Goal: Navigation & Orientation: Go to known website

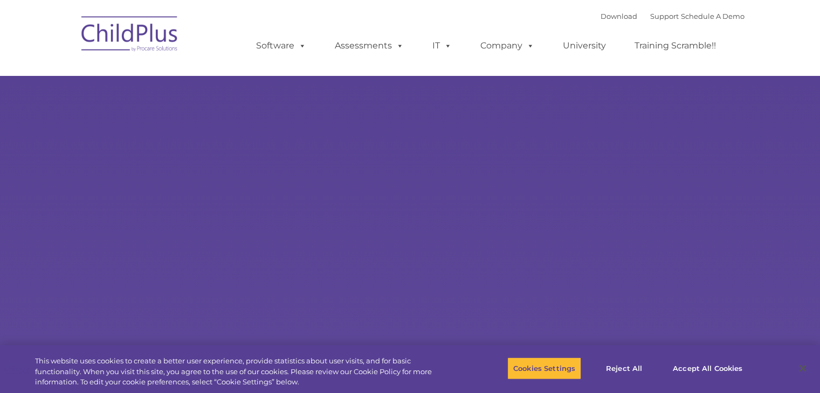
select select "MEDIUM"
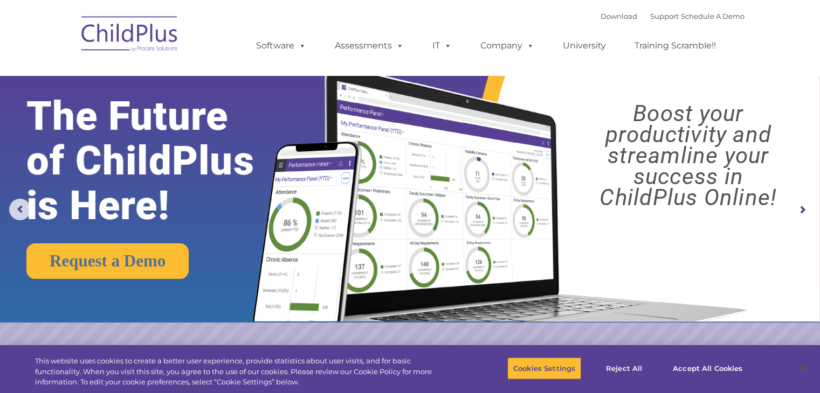
click at [126, 42] on img at bounding box center [130, 36] width 108 height 54
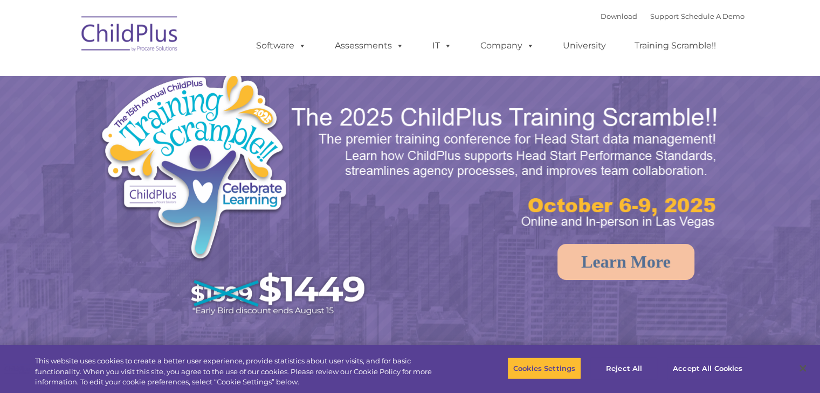
select select "MEDIUM"
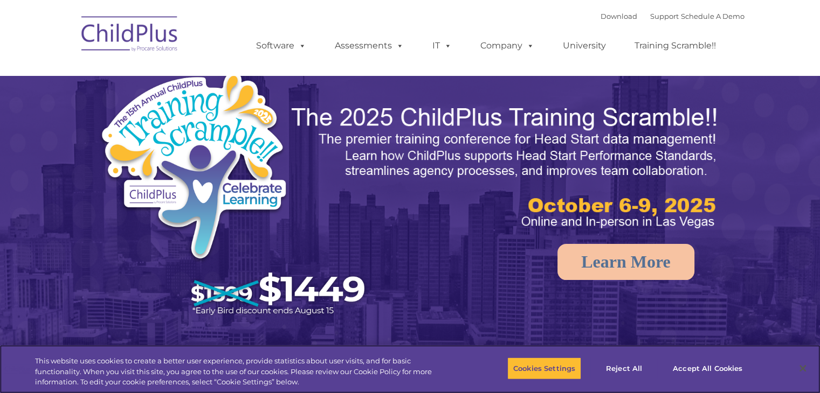
click at [126, 42] on img at bounding box center [130, 36] width 108 height 54
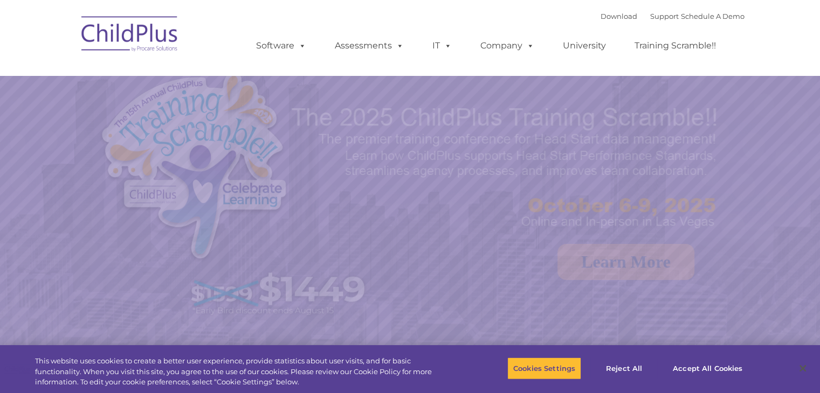
select select "MEDIUM"
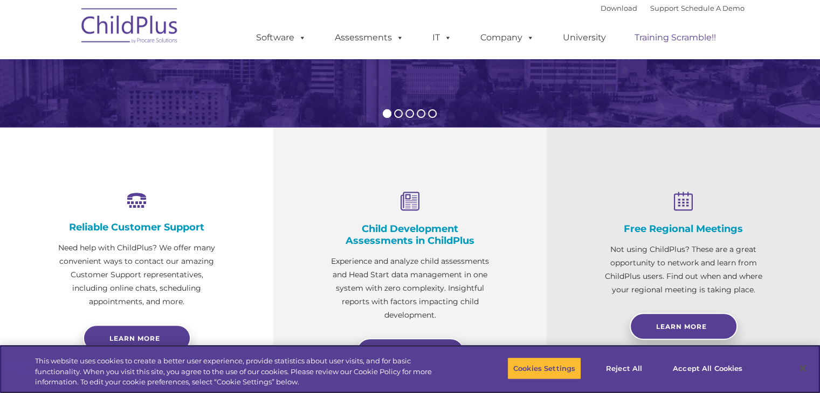
scroll to position [293, 0]
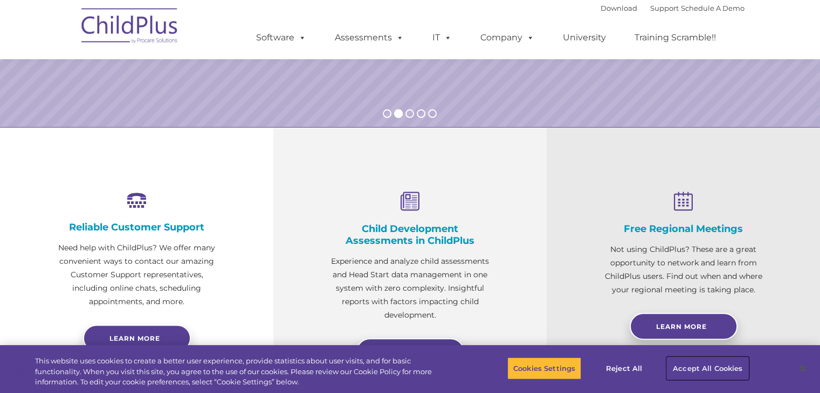
click at [690, 374] on button "Accept All Cookies" at bounding box center [707, 368] width 81 height 23
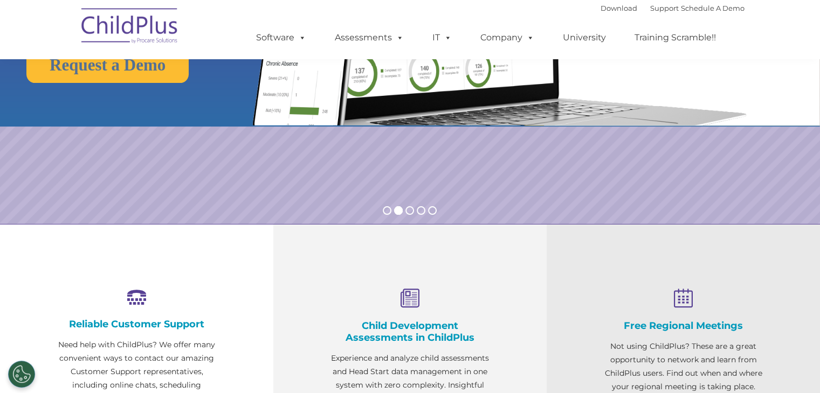
scroll to position [0, 0]
